Goal: Transaction & Acquisition: Obtain resource

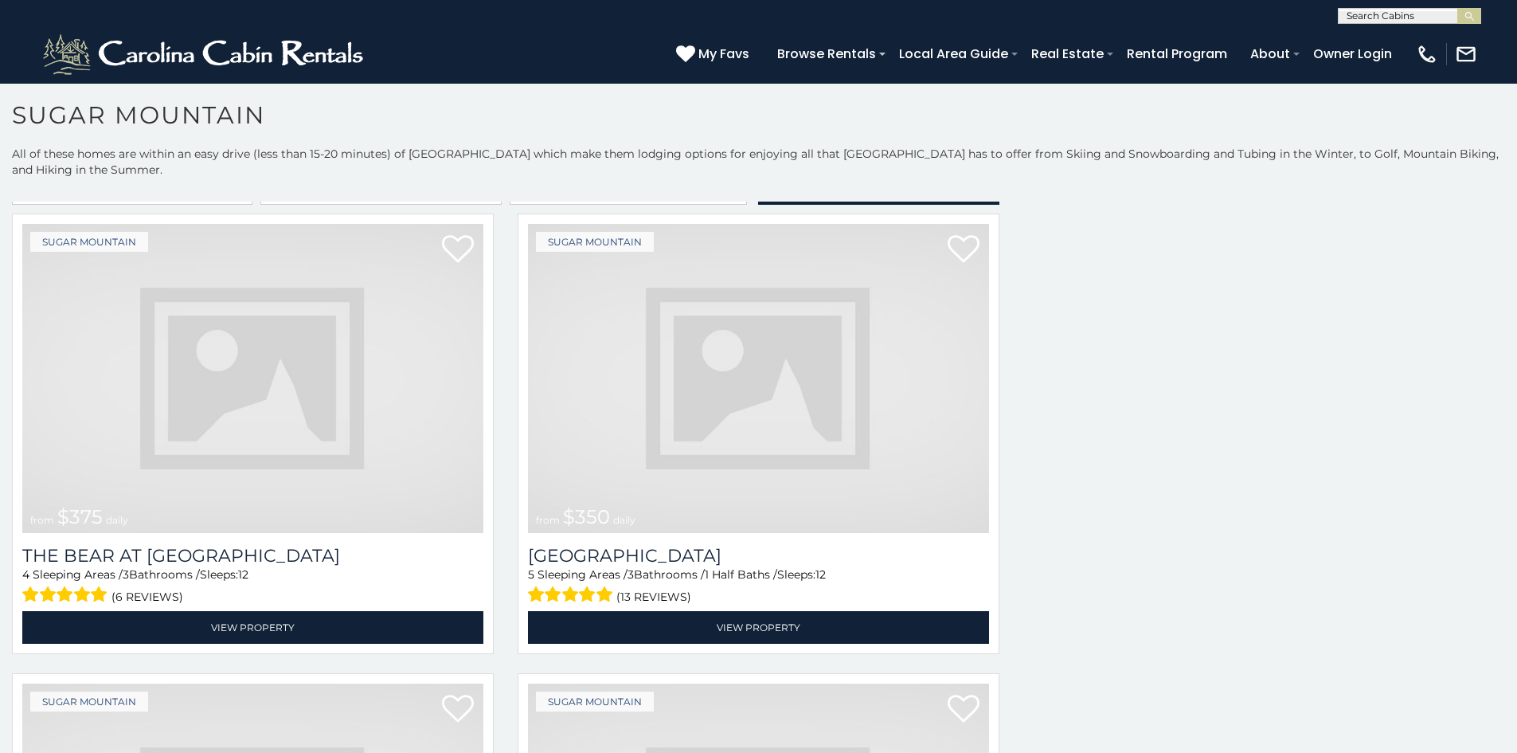
scroll to position [1273, 0]
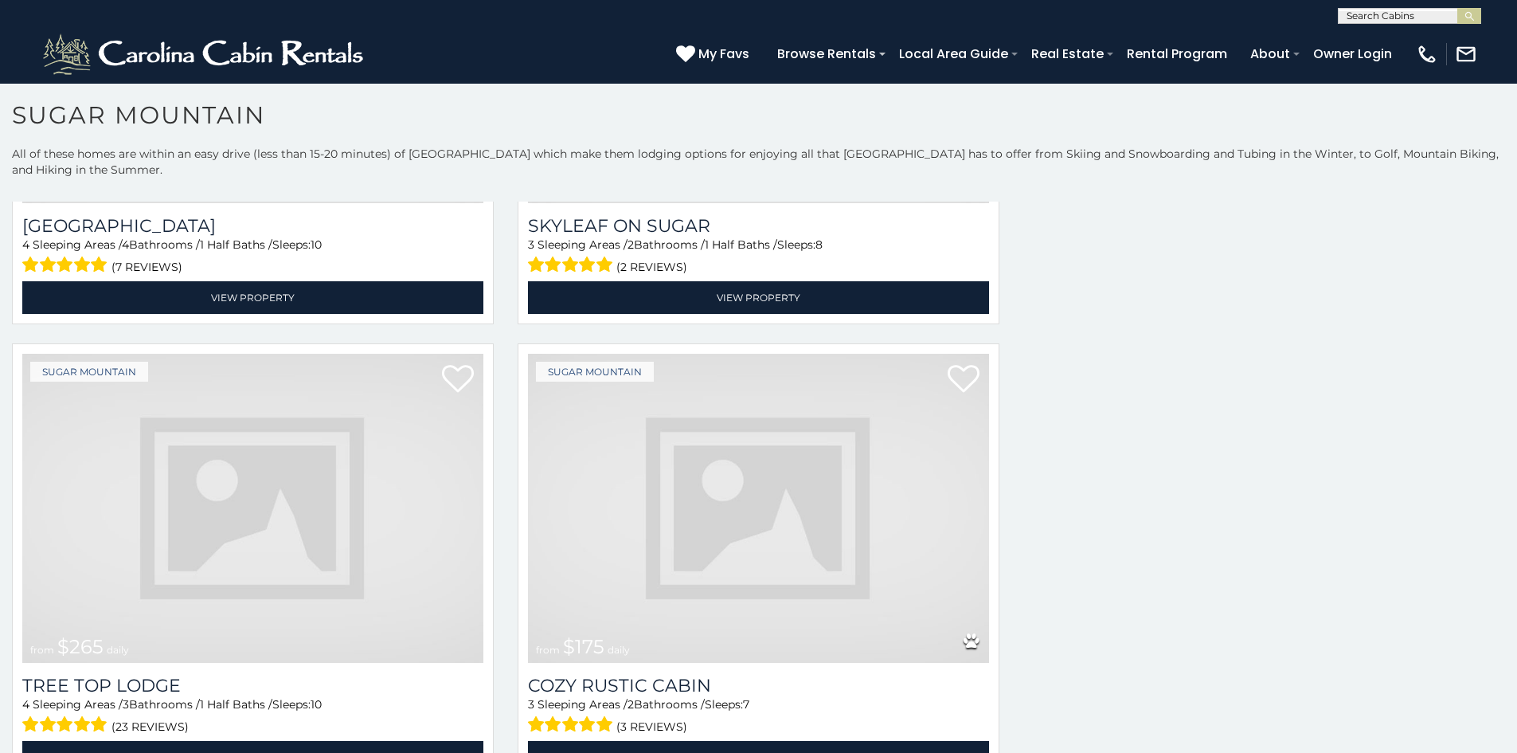
click at [135, 397] on img at bounding box center [252, 508] width 461 height 309
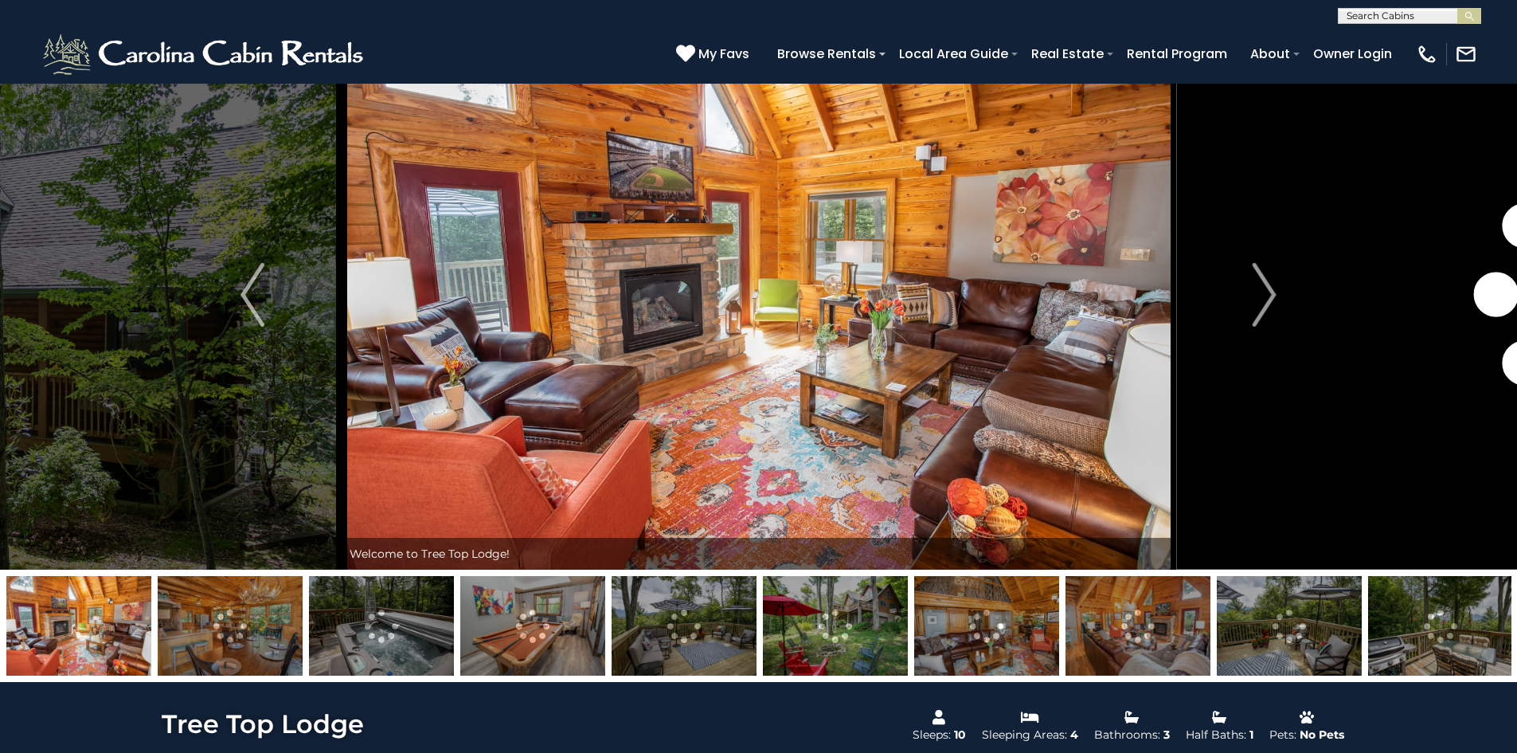
scroll to position [65, 0]
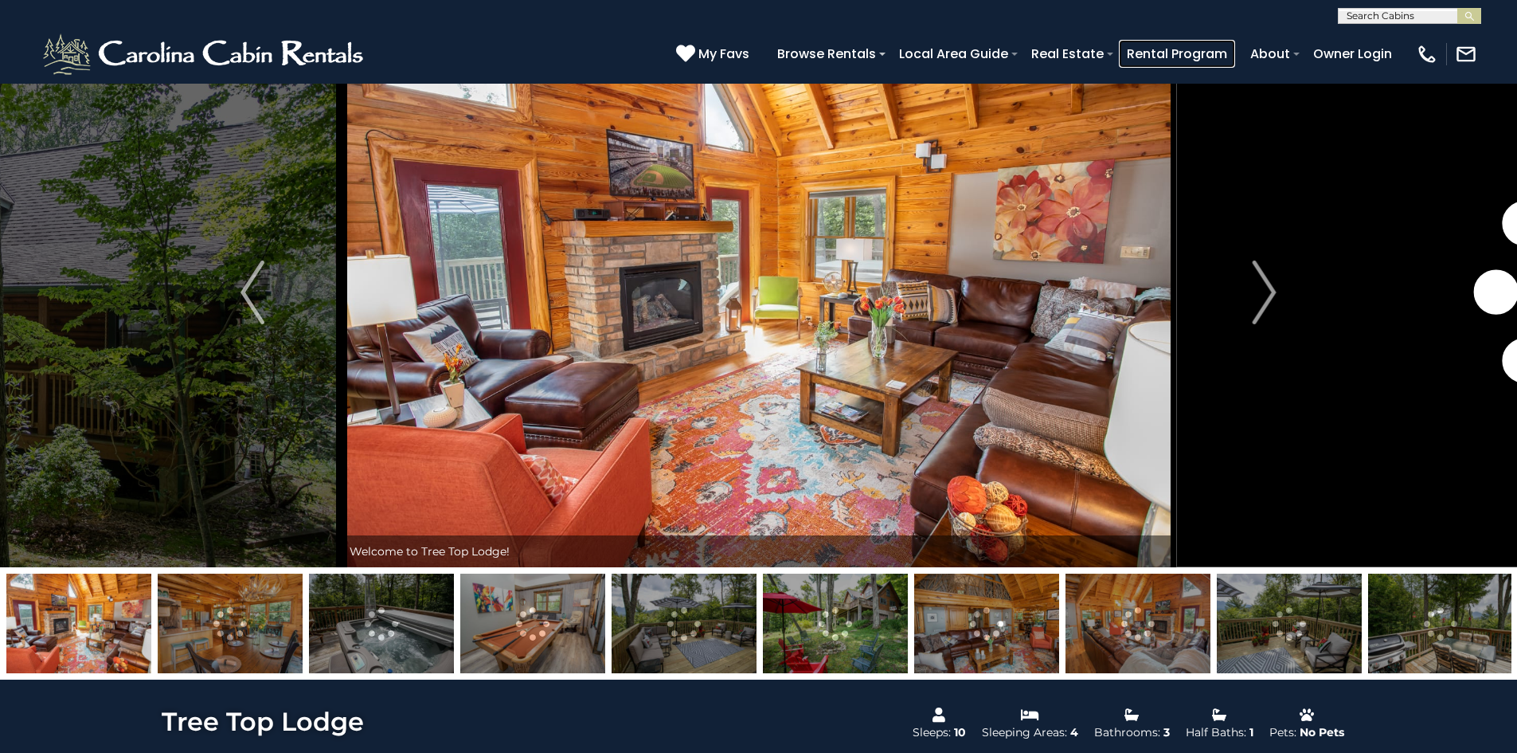
click at [1235, 47] on link "Rental Program" at bounding box center [1177, 54] width 116 height 28
